Goal: Navigation & Orientation: Understand site structure

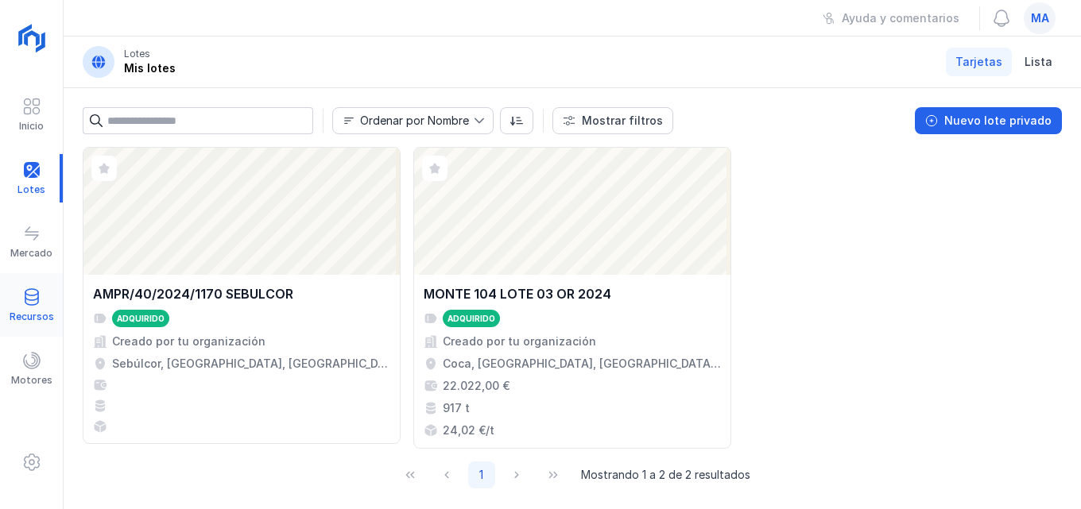
click at [26, 296] on span at bounding box center [31, 297] width 19 height 19
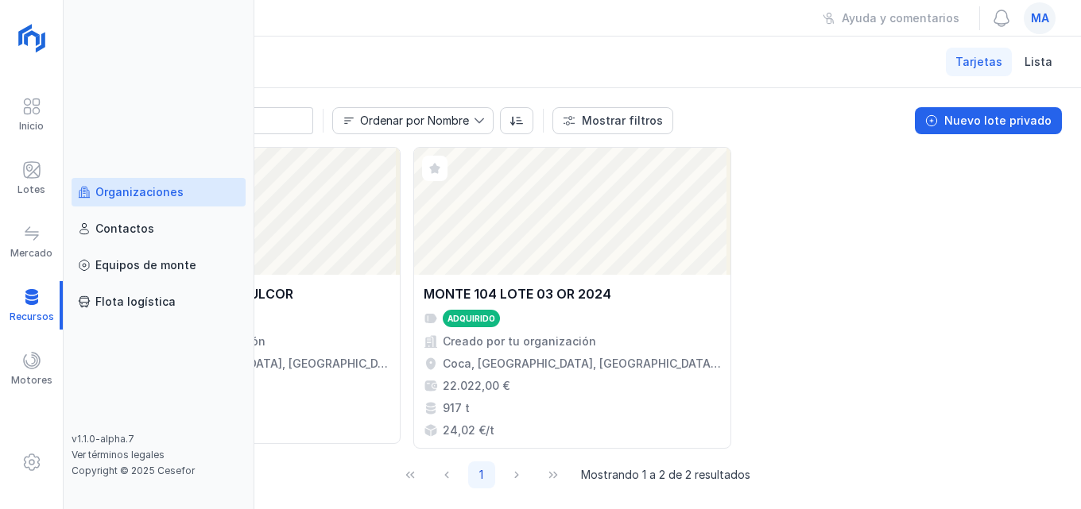
click at [138, 193] on div "Organizaciones" at bounding box center [139, 192] width 88 height 16
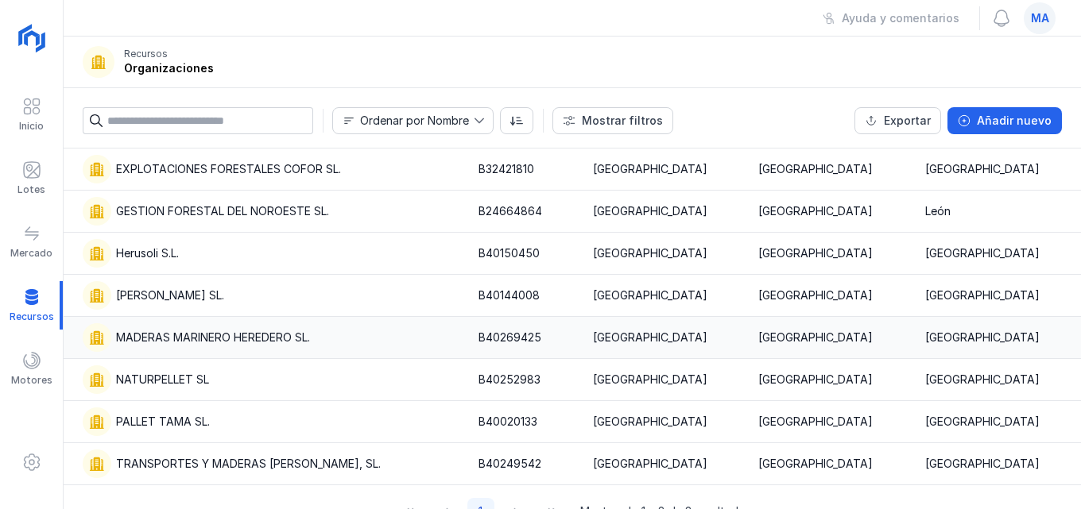
scroll to position [59, 0]
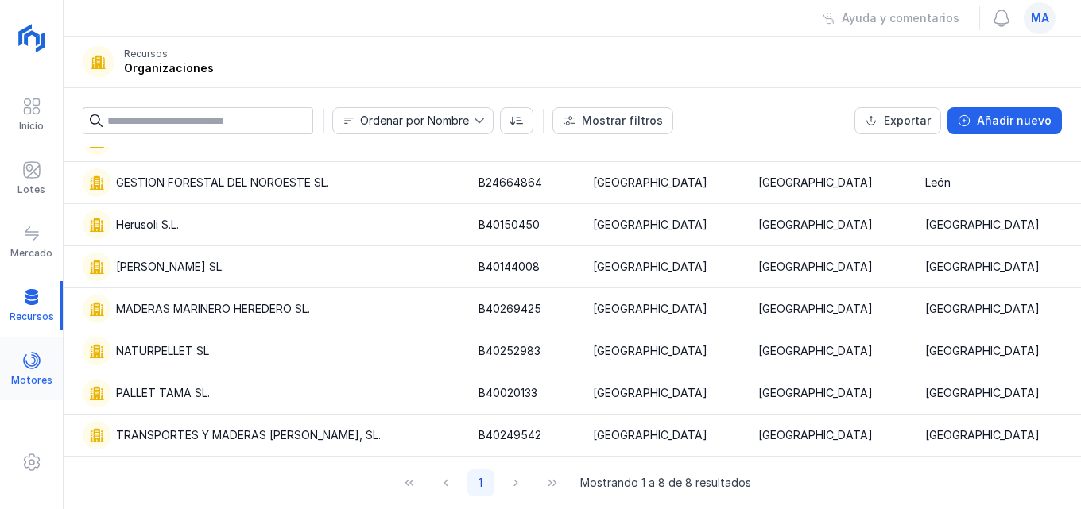
click at [28, 356] on span at bounding box center [31, 360] width 19 height 19
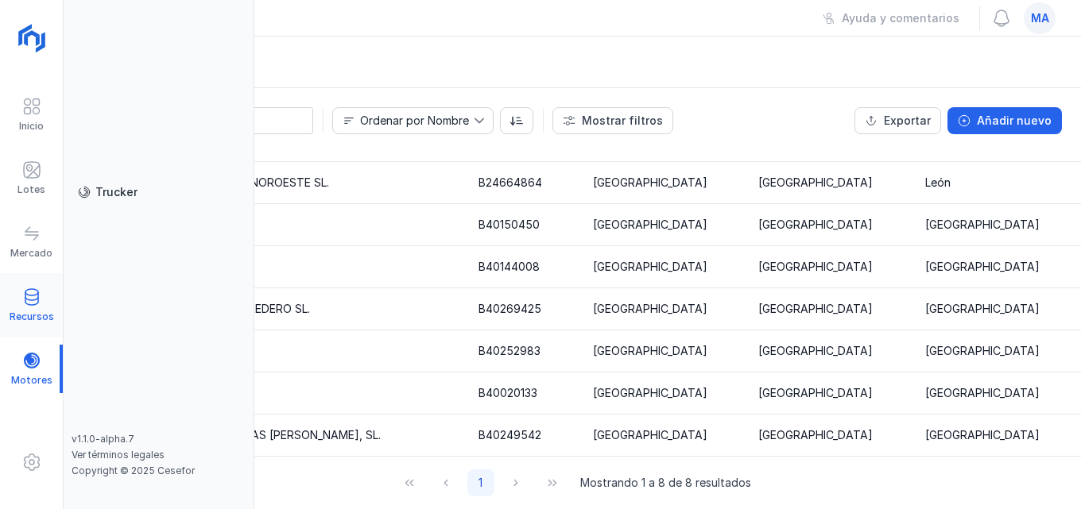
click at [26, 291] on span at bounding box center [31, 297] width 19 height 19
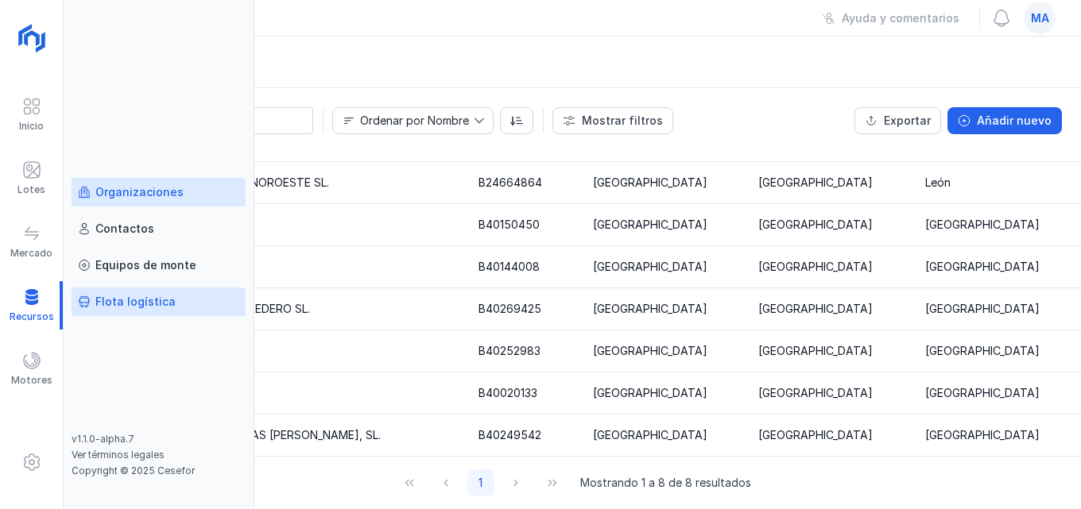
click at [120, 301] on div "Flota logística" at bounding box center [135, 302] width 80 height 16
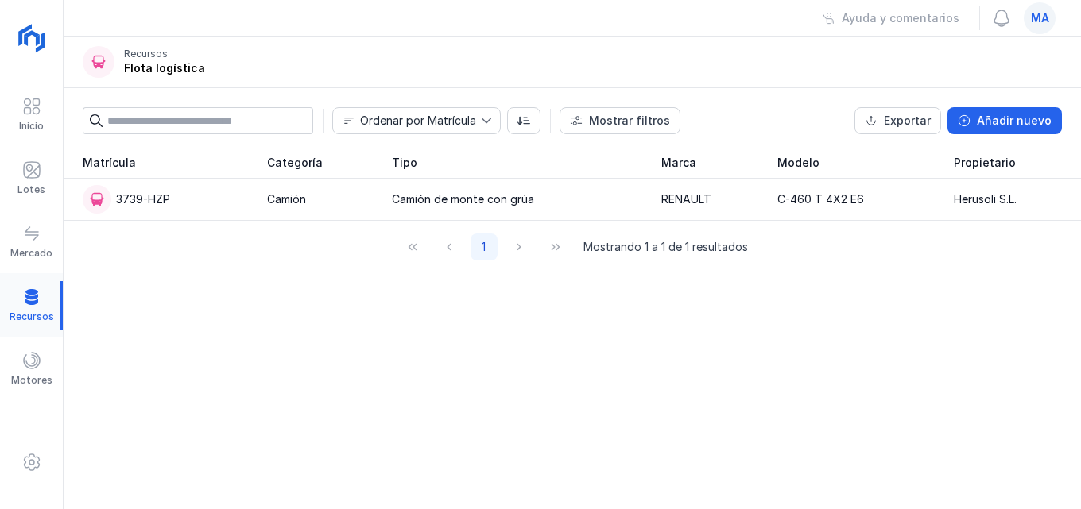
click at [32, 296] on div at bounding box center [31, 305] width 63 height 48
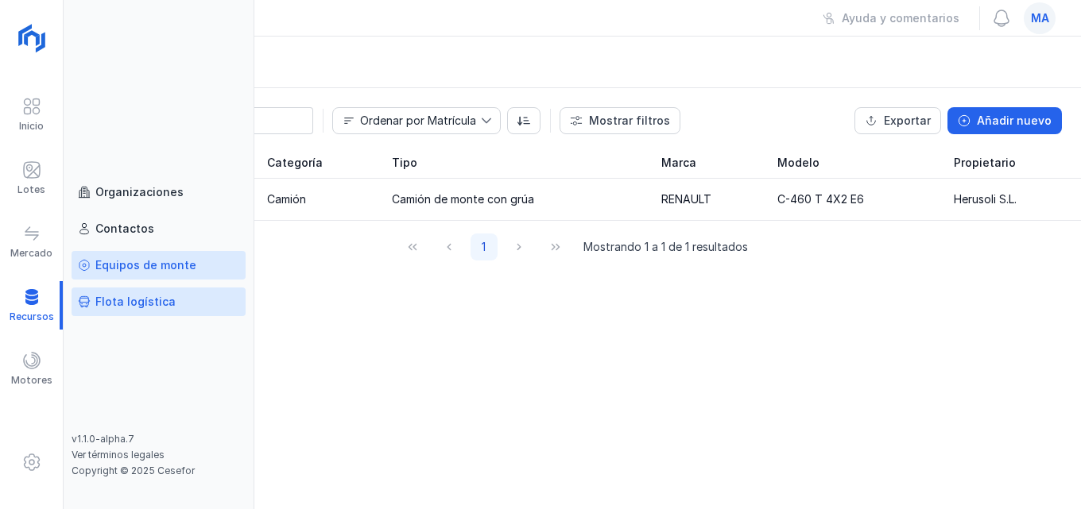
click at [114, 266] on div "Equipos de monte" at bounding box center [145, 265] width 101 height 16
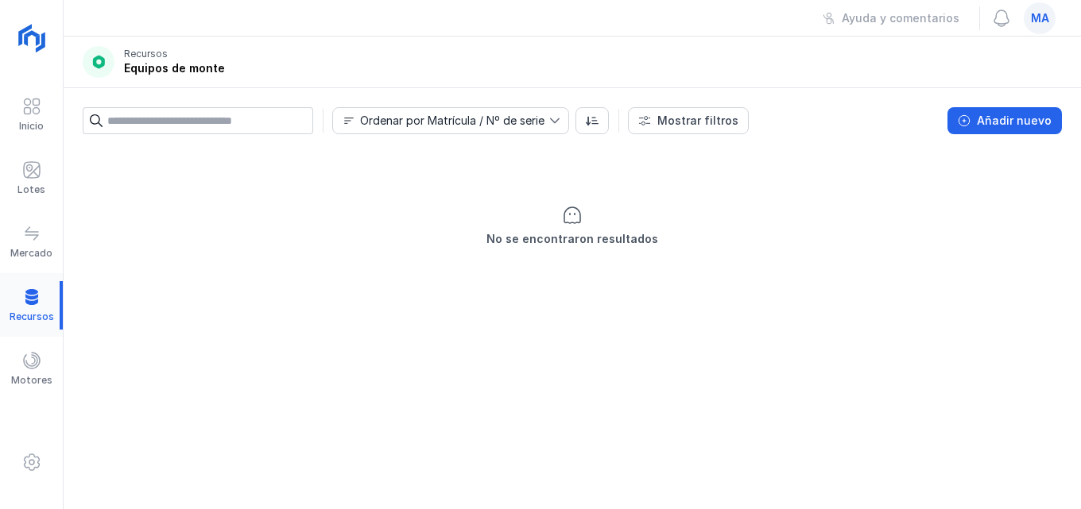
click at [29, 300] on div at bounding box center [31, 305] width 63 height 48
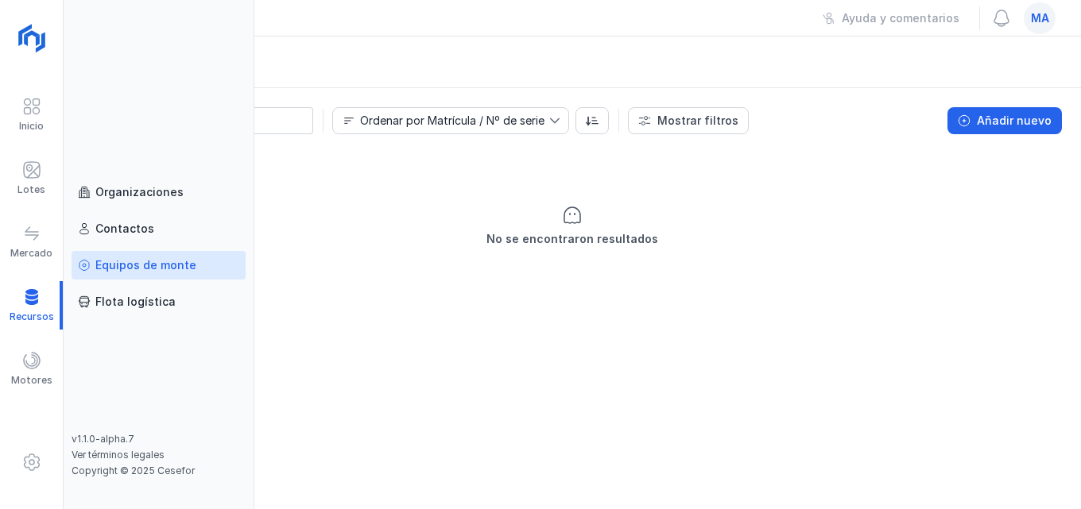
click at [120, 221] on div "Contactos" at bounding box center [124, 229] width 59 height 16
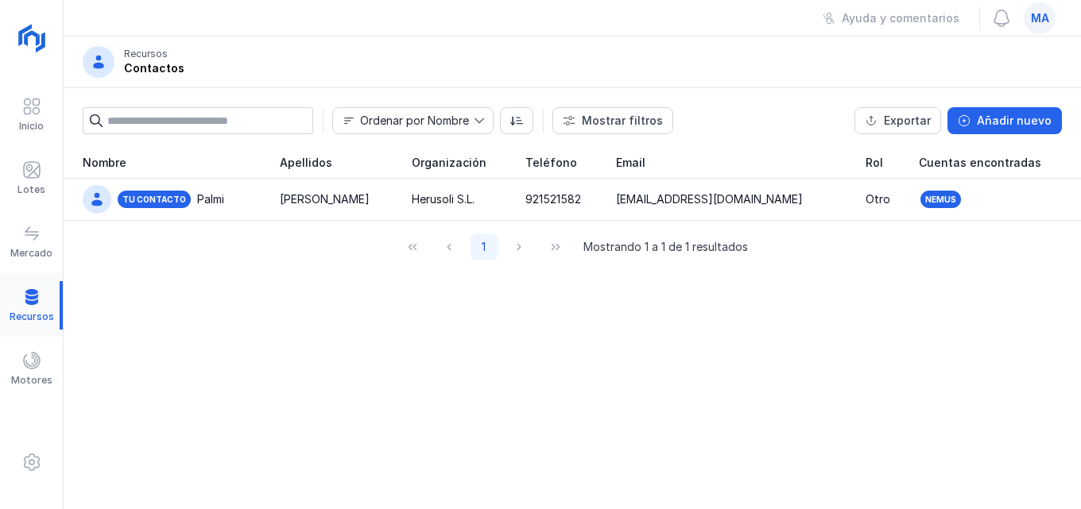
click at [21, 288] on div at bounding box center [31, 305] width 63 height 48
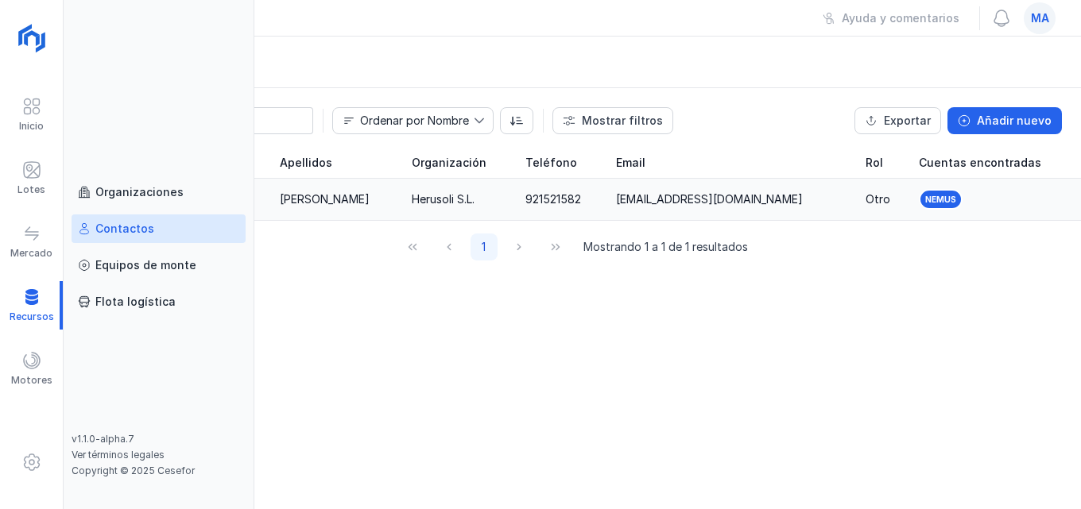
click at [130, 182] on link "Organizaciones" at bounding box center [159, 192] width 174 height 29
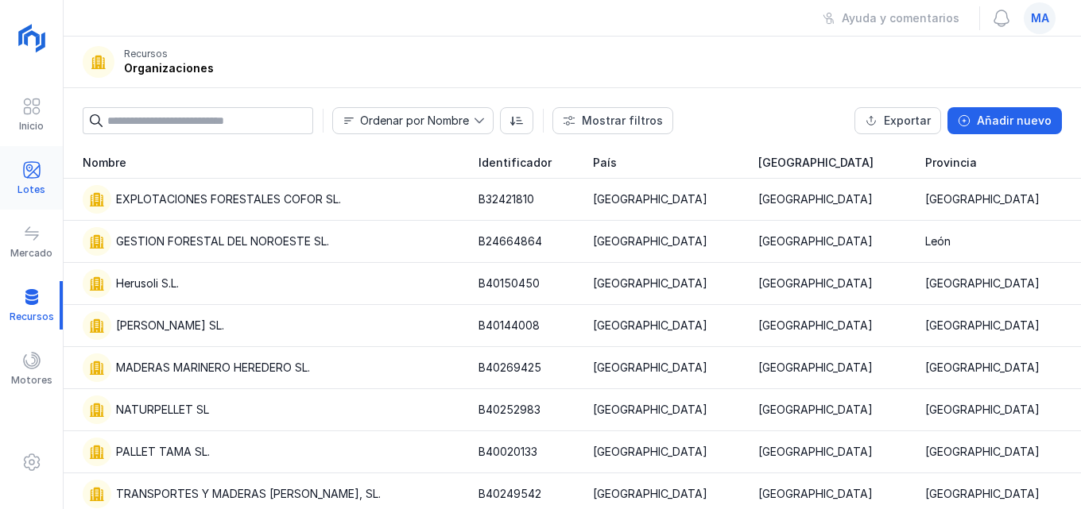
click at [33, 179] on div at bounding box center [31, 172] width 19 height 23
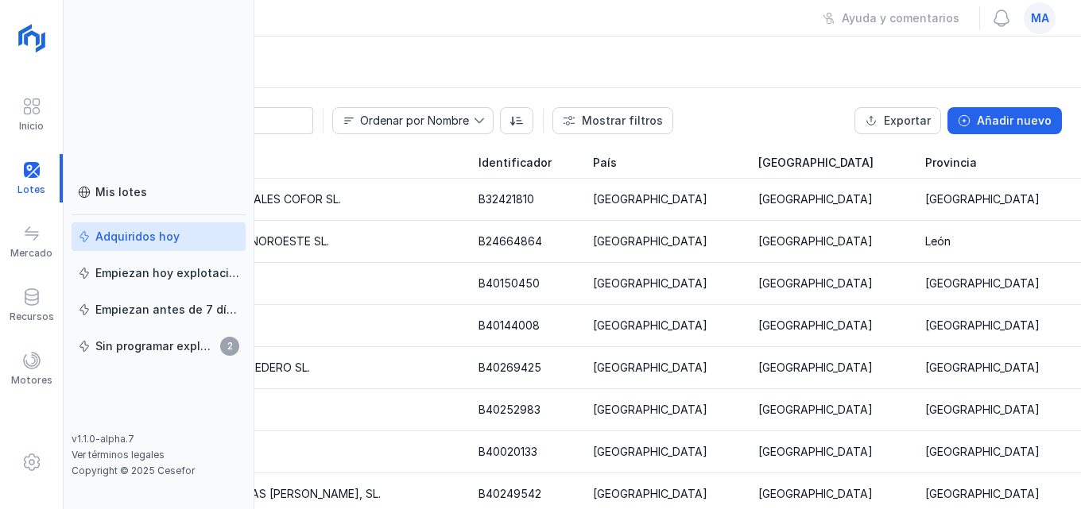
click at [110, 234] on div "Adquiridos hoy" at bounding box center [137, 237] width 84 height 16
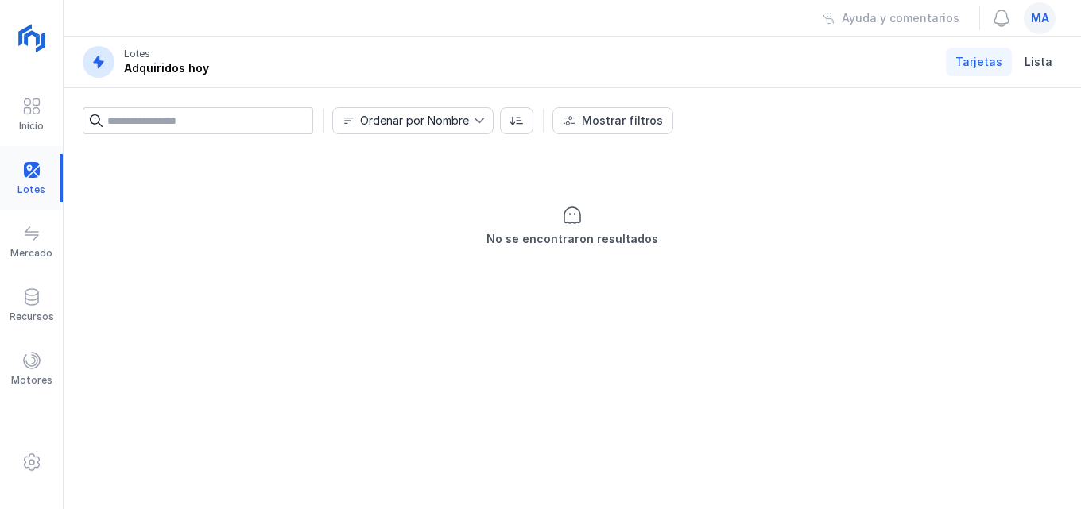
click at [25, 173] on div at bounding box center [31, 178] width 63 height 48
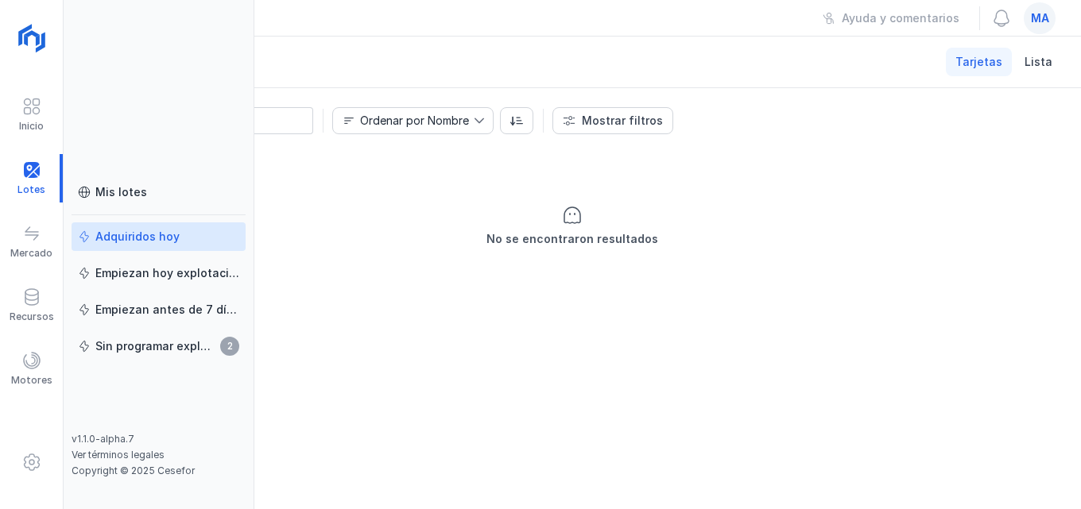
click at [152, 346] on div "Sin programar explotación" at bounding box center [155, 347] width 120 height 16
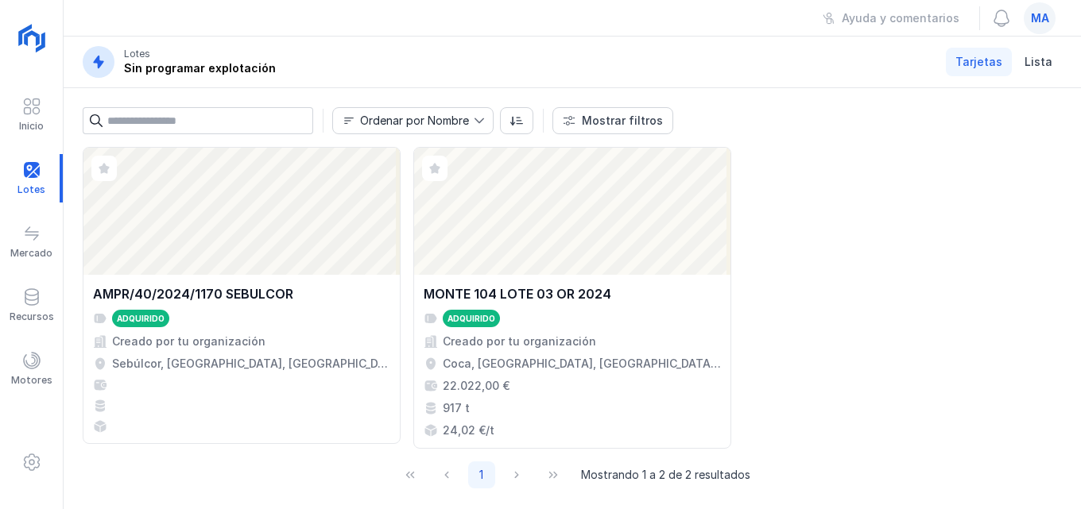
scroll to position [11, 0]
